Goal: Information Seeking & Learning: Learn about a topic

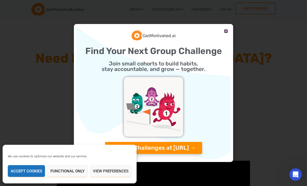
click at [225, 30] on icon "Close" at bounding box center [226, 31] width 4 height 4
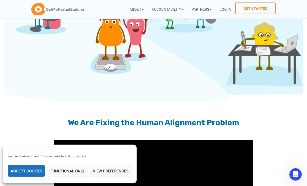
scroll to position [327, 0]
click at [175, 22] on link "Group Challenges" at bounding box center [169, 21] width 41 height 10
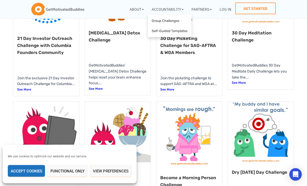
scroll to position [154, 0]
click at [298, 121] on div "21 Day Investor Outreach Challenge with Columbia Founders Community Join the ex…" at bounding box center [153, 167] width 307 height 426
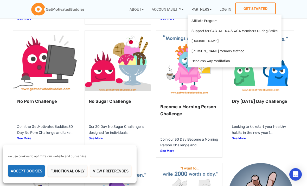
scroll to position [233, 0]
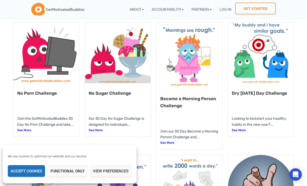
click at [52, 63] on link at bounding box center [46, 53] width 66 height 60
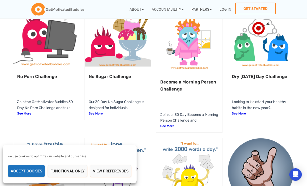
click at [130, 60] on link "FAQ" at bounding box center [146, 61] width 39 height 10
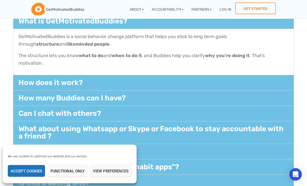
scroll to position [128, 0]
click at [25, 82] on link "How does it work?​" at bounding box center [50, 82] width 64 height 9
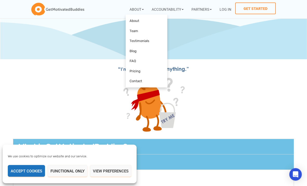
scroll to position [3, 0]
click at [140, 70] on link "Pricing" at bounding box center [146, 71] width 39 height 10
